Goal: Information Seeking & Learning: Learn about a topic

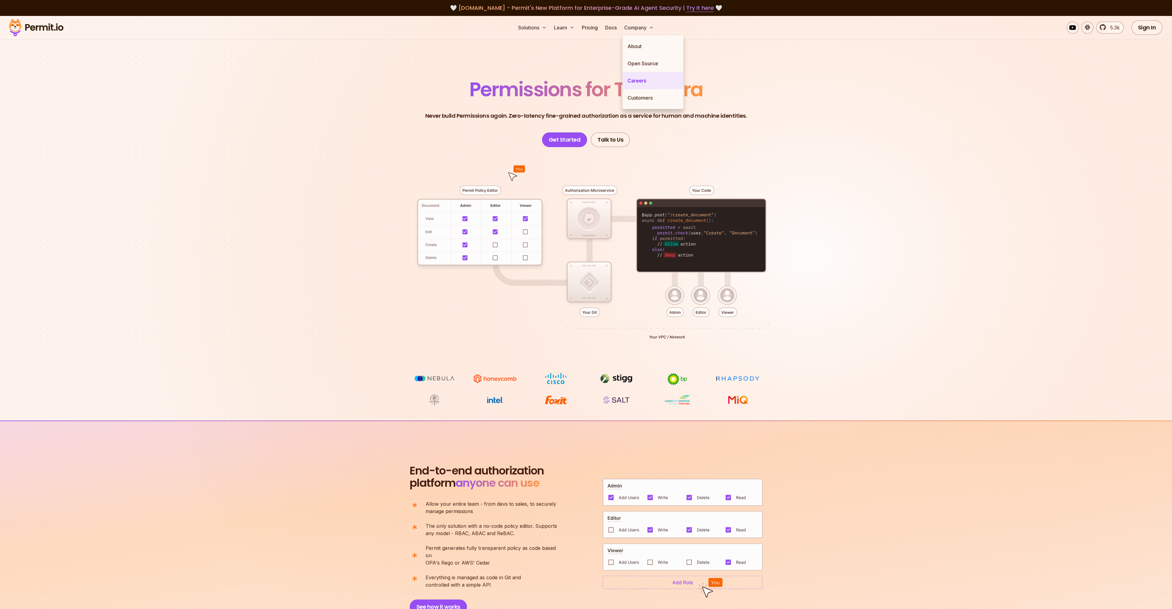
click at [643, 79] on link "Careers" at bounding box center [653, 80] width 61 height 17
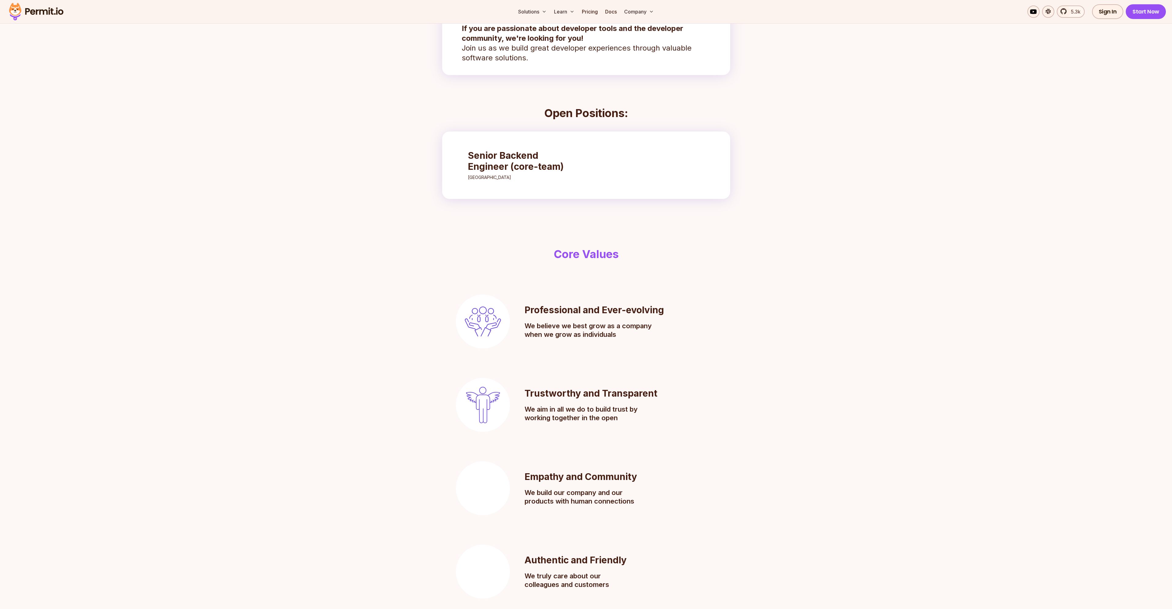
scroll to position [147, 0]
click at [528, 159] on h3 "Senior Backend Engineer (core-team)" at bounding box center [522, 163] width 108 height 22
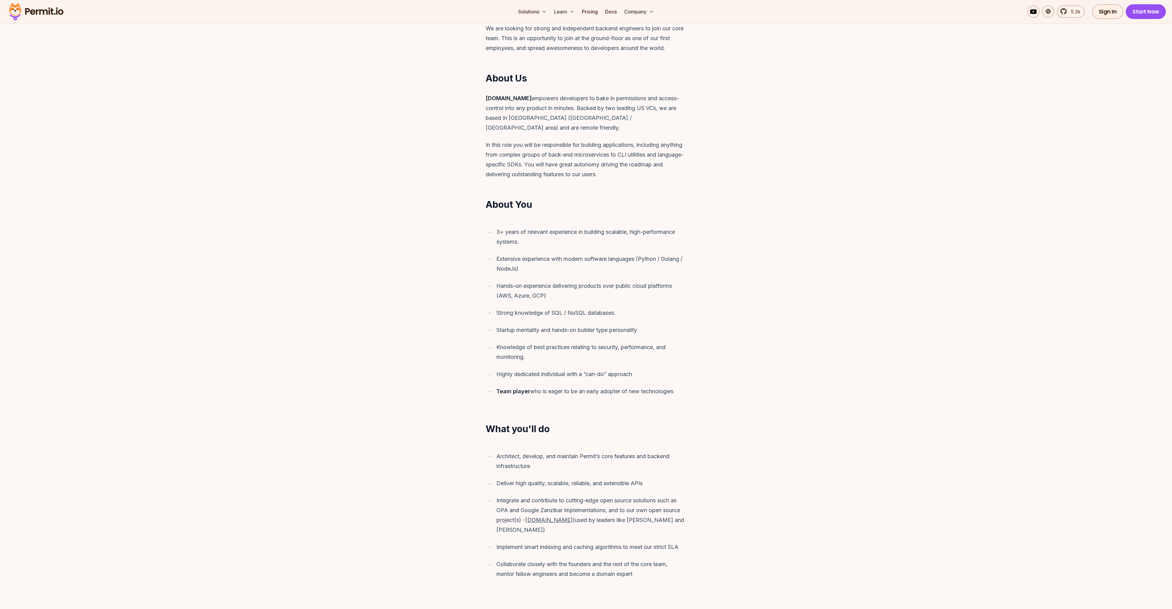
scroll to position [221, 0]
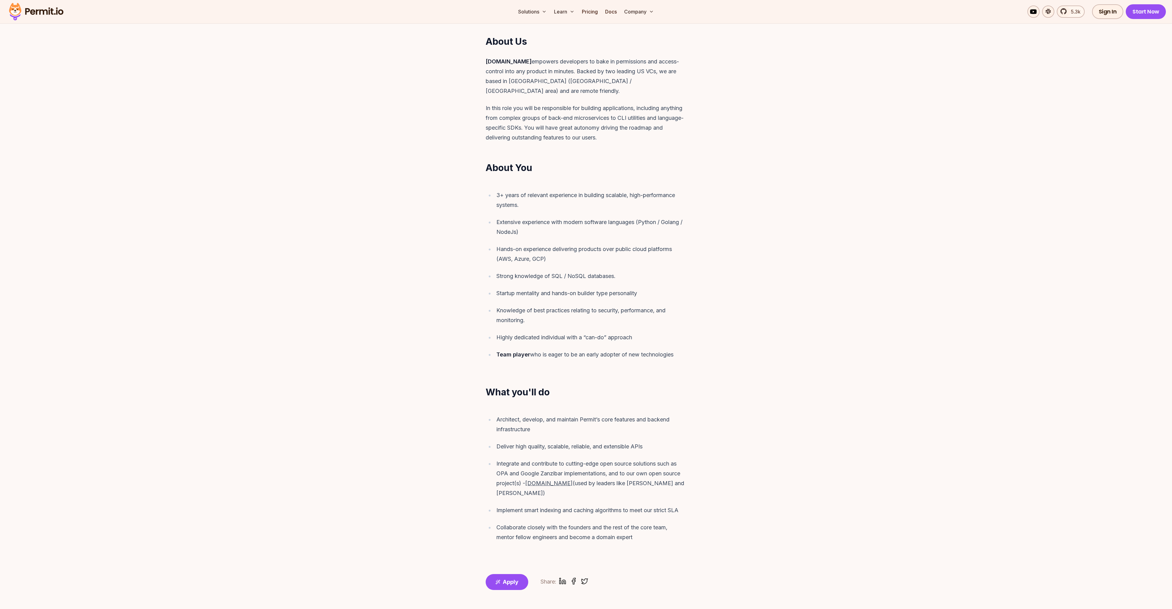
click at [535, 480] on u "[DOMAIN_NAME]" at bounding box center [548, 483] width 47 height 6
click at [536, 480] on u "[DOMAIN_NAME]" at bounding box center [548, 483] width 47 height 6
click at [528, 480] on u "[DOMAIN_NAME]" at bounding box center [548, 483] width 47 height 6
drag, startPoint x: 528, startPoint y: 474, endPoint x: 549, endPoint y: 472, distance: 21.8
click at [549, 480] on u "[DOMAIN_NAME]" at bounding box center [548, 483] width 47 height 6
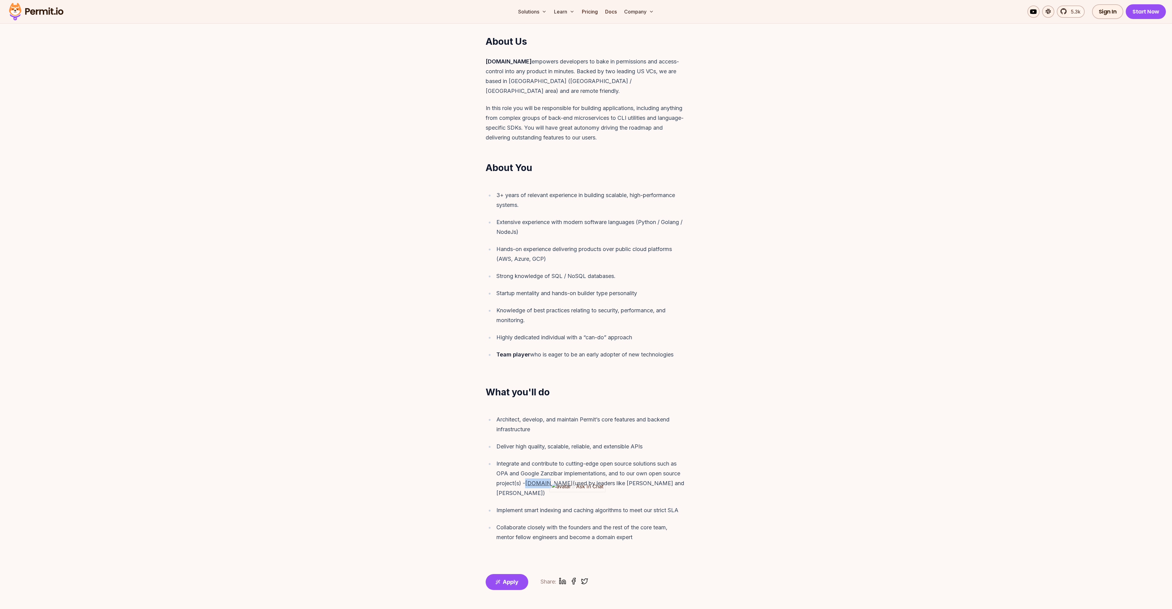
copy u "[DOMAIN_NAME]"
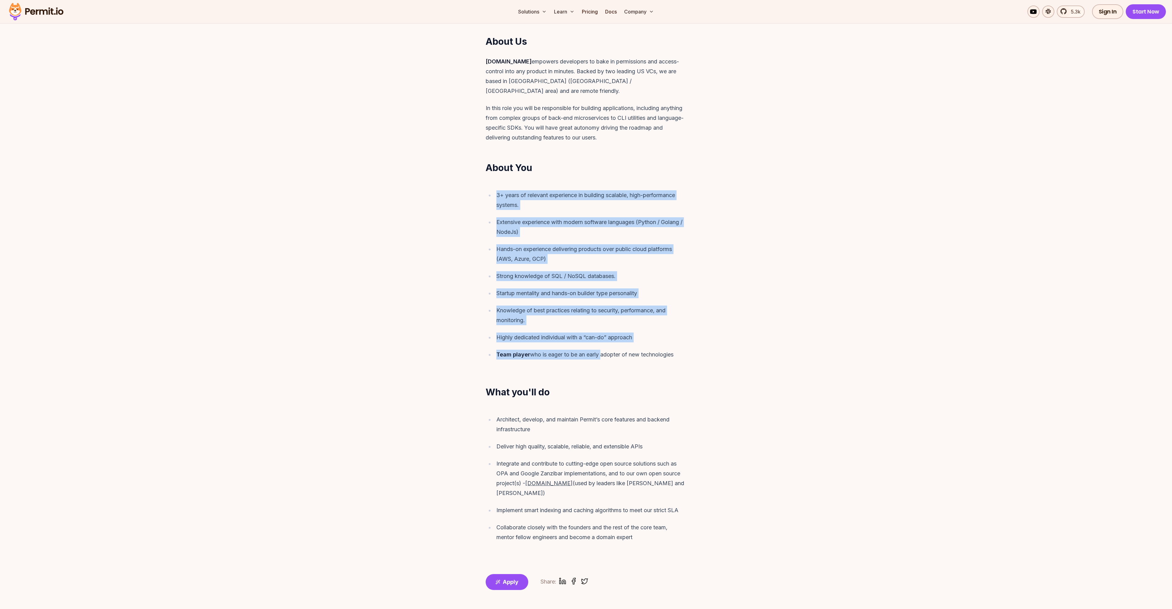
drag, startPoint x: 496, startPoint y: 184, endPoint x: 603, endPoint y: 343, distance: 191.9
click at [603, 343] on ul "3+ years of relevant experience in building scalable, high-performance systems.…" at bounding box center [586, 274] width 201 height 169
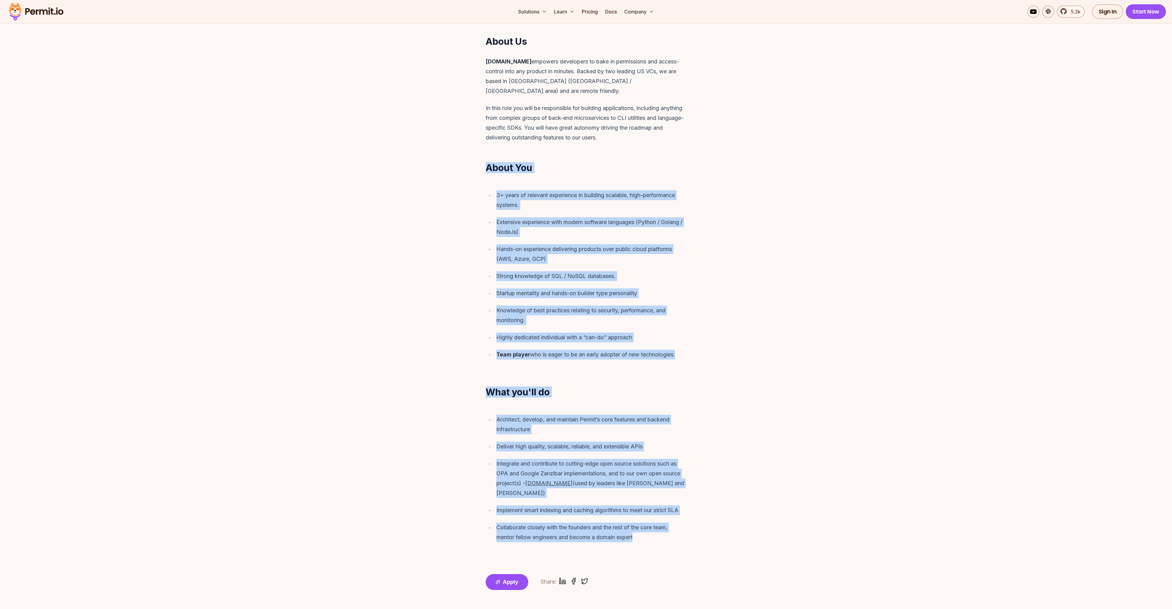
drag, startPoint x: 486, startPoint y: 156, endPoint x: 659, endPoint y: 516, distance: 399.4
click at [659, 516] on article "Intro We are looking for strong and independent backend engineers to join our c…" at bounding box center [585, 257] width 251 height 583
copy article "Lorem Ips 2+ dolor si ametcons adipiscing el seddoeiu temporin, utla-etdolorema…"
click at [549, 271] on div "Strong knowledge of SQL / NoSQL databases." at bounding box center [591, 276] width 190 height 10
drag, startPoint x: 487, startPoint y: 157, endPoint x: 642, endPoint y: 525, distance: 398.6
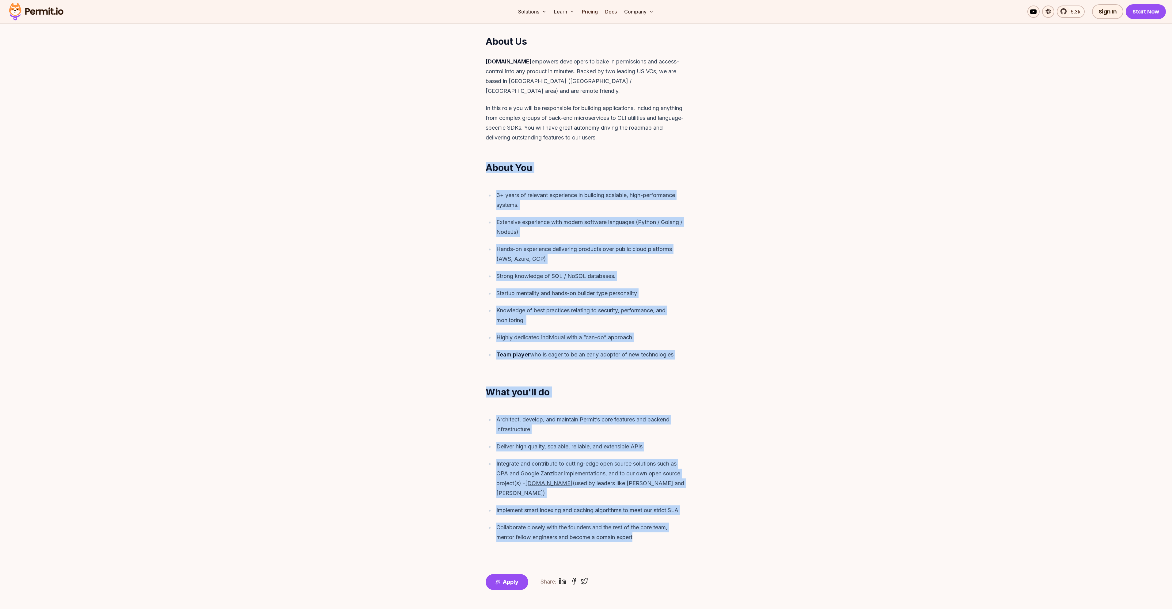
click at [642, 525] on article "Intro We are looking for strong and independent backend engineers to join our c…" at bounding box center [585, 257] width 251 height 583
copy article "Lorem Ips 2+ dolor si ametcons adipiscing el seddoeiu temporin, utla-etdolorema…"
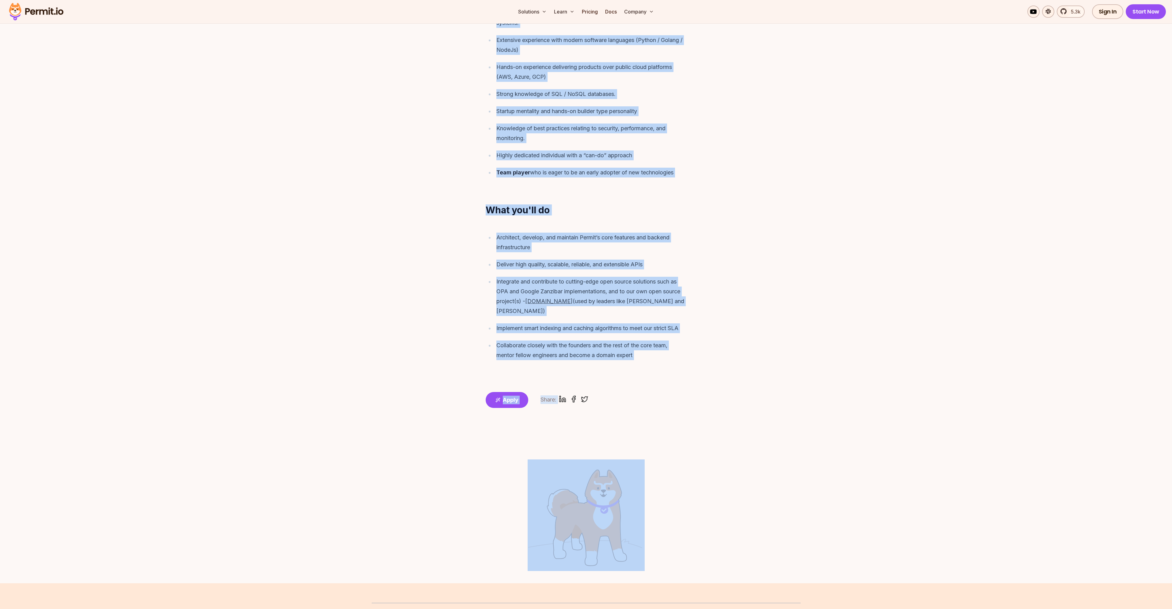
scroll to position [441, 0]
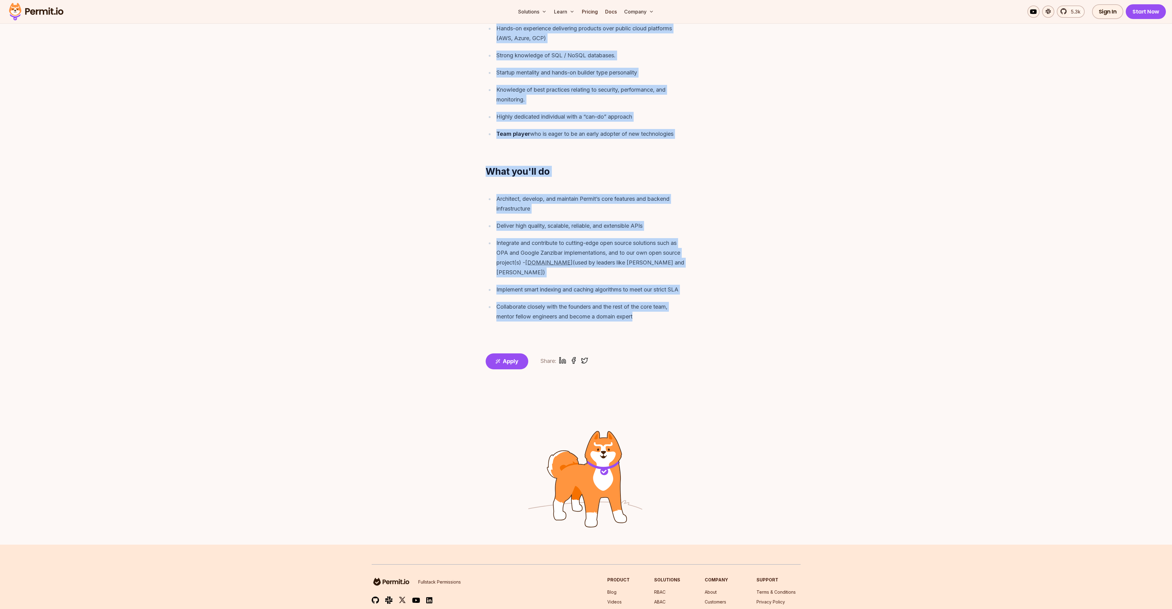
drag, startPoint x: 486, startPoint y: 102, endPoint x: 672, endPoint y: 295, distance: 268.0
click at [672, 295] on main "Senior Backend Engineer (core-team) Tel-Aviv Intro We are looking for strong an…" at bounding box center [586, 71] width 1172 height 946
copy main "Loremi Dolorsi Ametcons (adip-elit) Sed-Doei Tempo In utl etdolor mag aliqua en…"
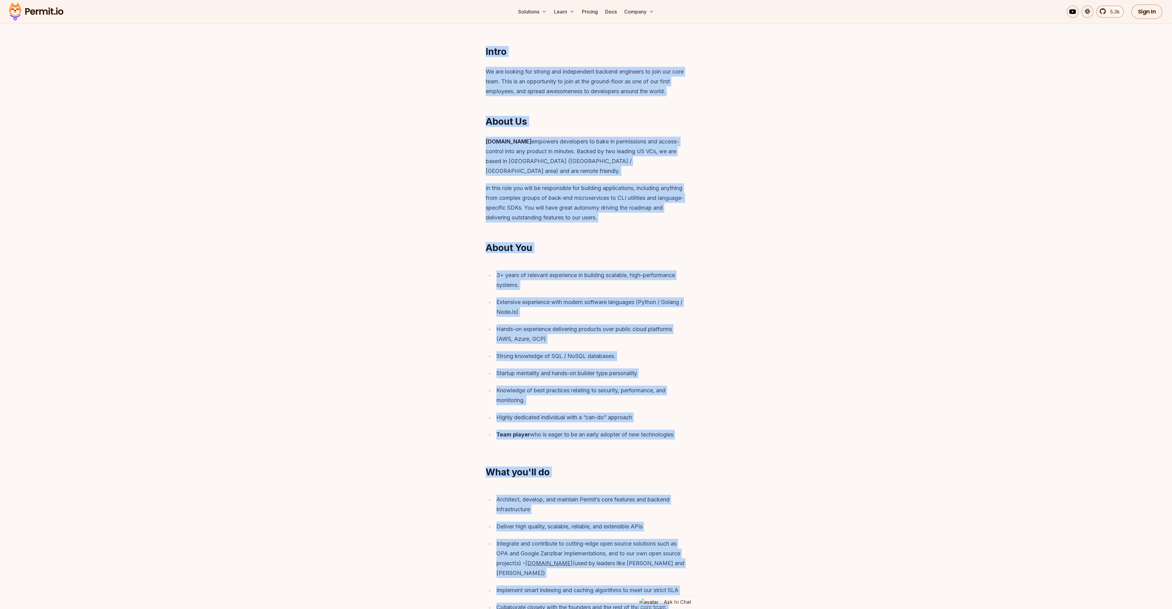
scroll to position [147, 0]
